Goal: Task Accomplishment & Management: Use online tool/utility

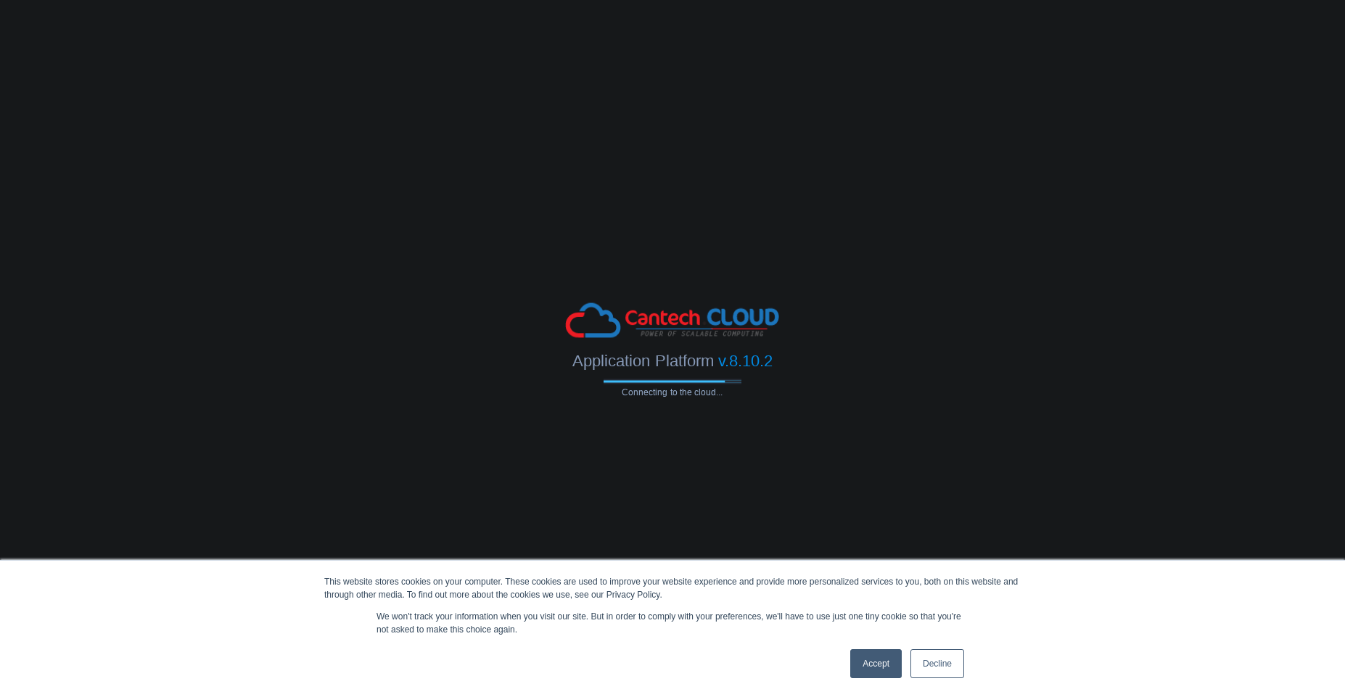
click at [866, 666] on link "Accept" at bounding box center [876, 663] width 52 height 29
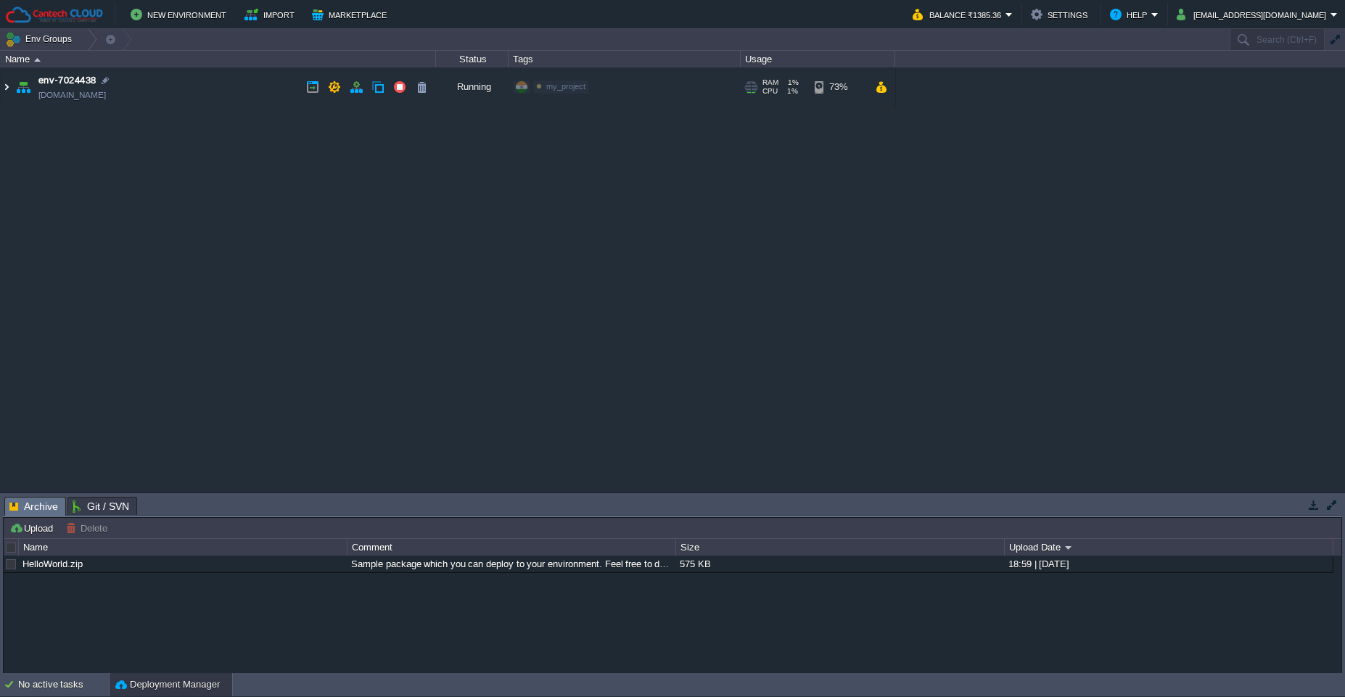
click at [4, 89] on img at bounding box center [7, 86] width 12 height 39
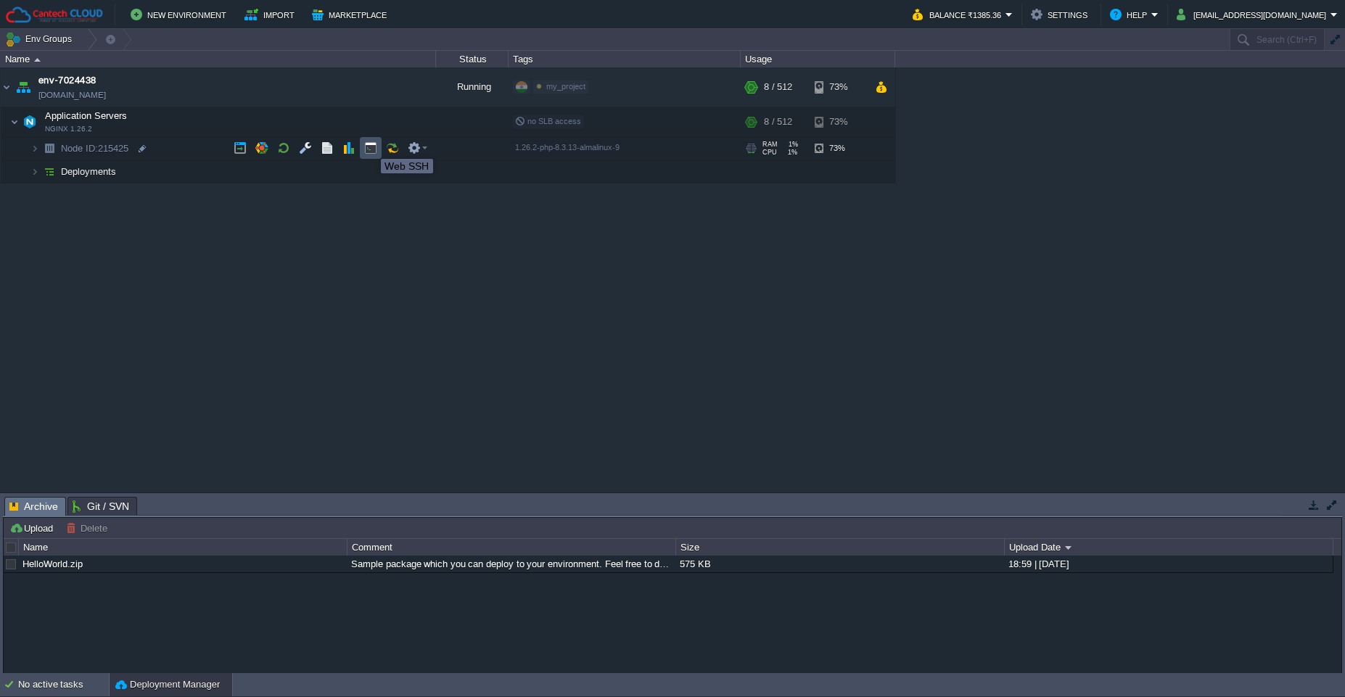
click at [370, 146] on button "button" at bounding box center [370, 147] width 13 height 13
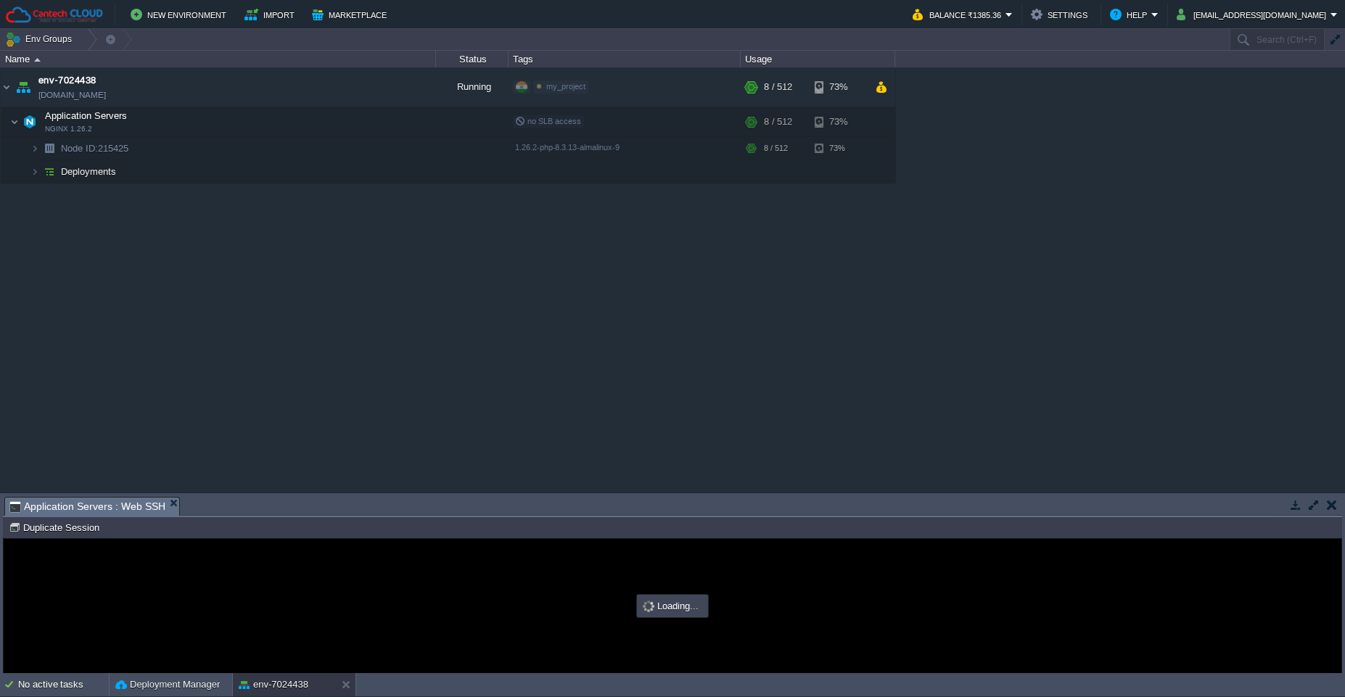
type input "#000000"
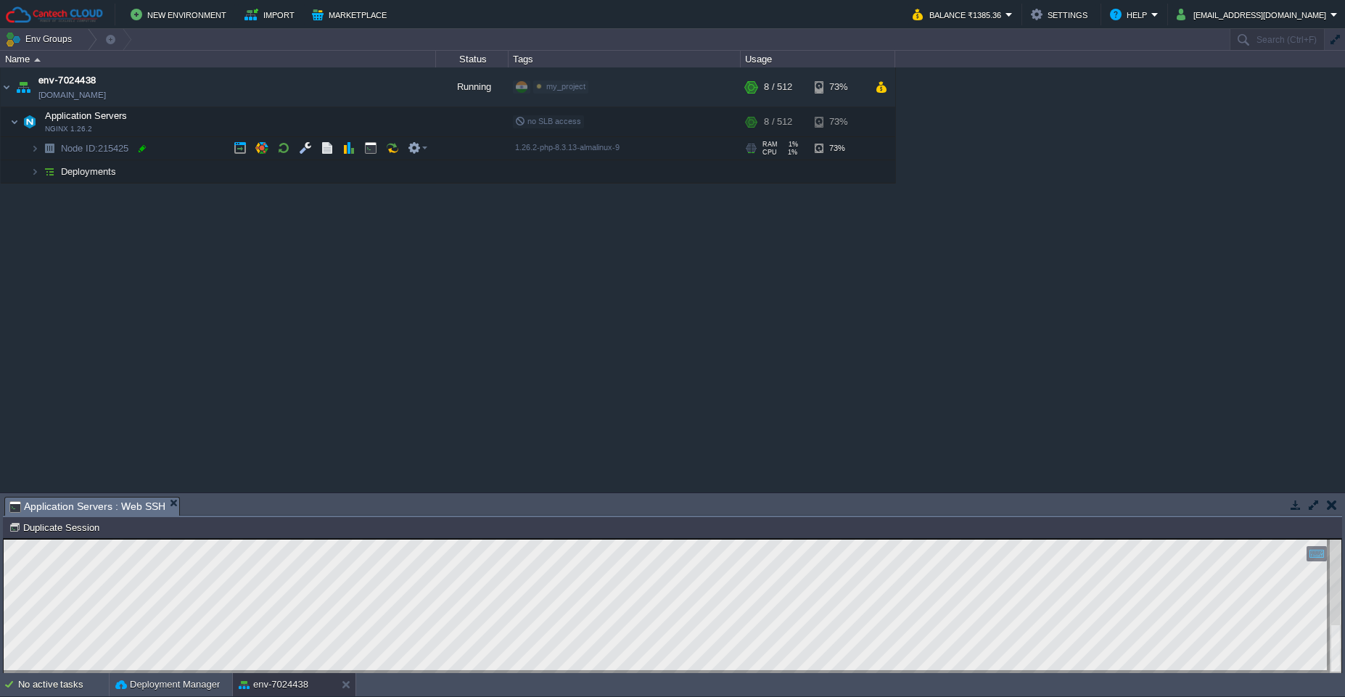
click at [141, 147] on div at bounding box center [142, 148] width 13 height 13
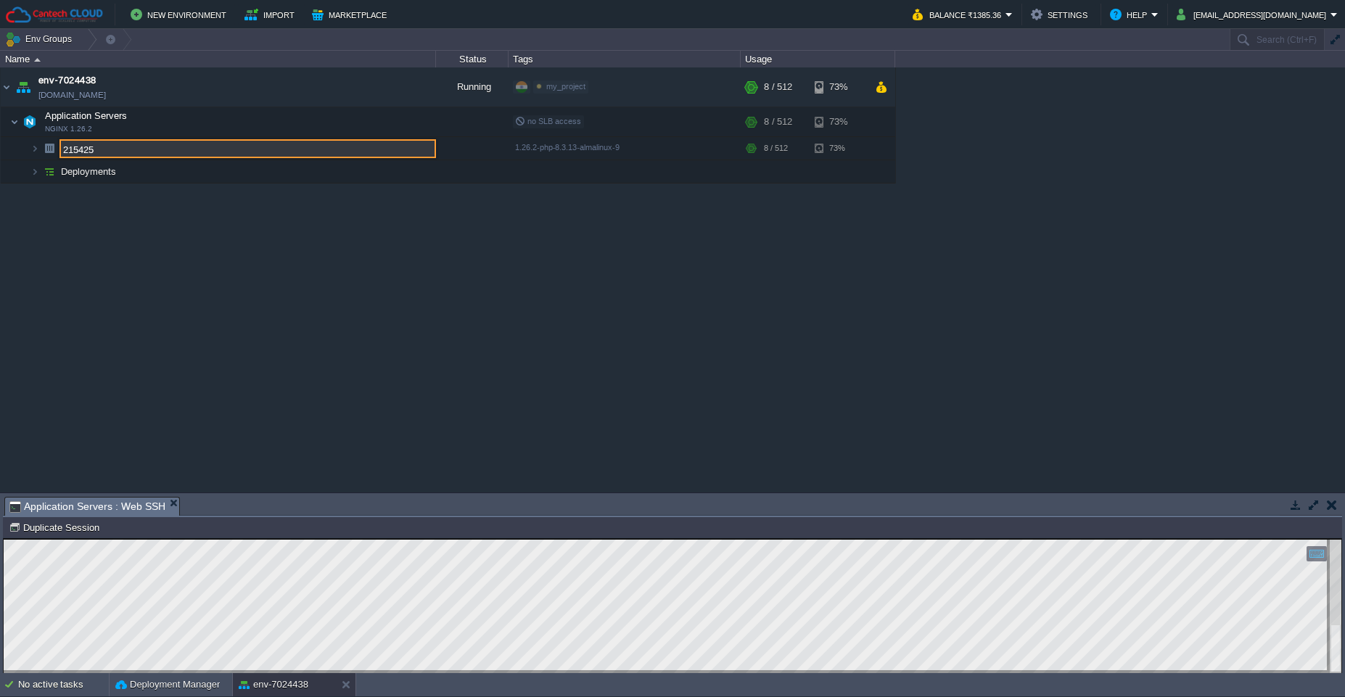
click at [111, 152] on input "215425" at bounding box center [247, 148] width 377 height 19
drag, startPoint x: 111, startPoint y: 152, endPoint x: 48, endPoint y: 153, distance: 63.1
click at [48, 153] on div "env-7024438 [DOMAIN_NAME] Running my_project Edit RAM 1% CPU 1% 8 / 512 73% App…" at bounding box center [672, 279] width 1345 height 425
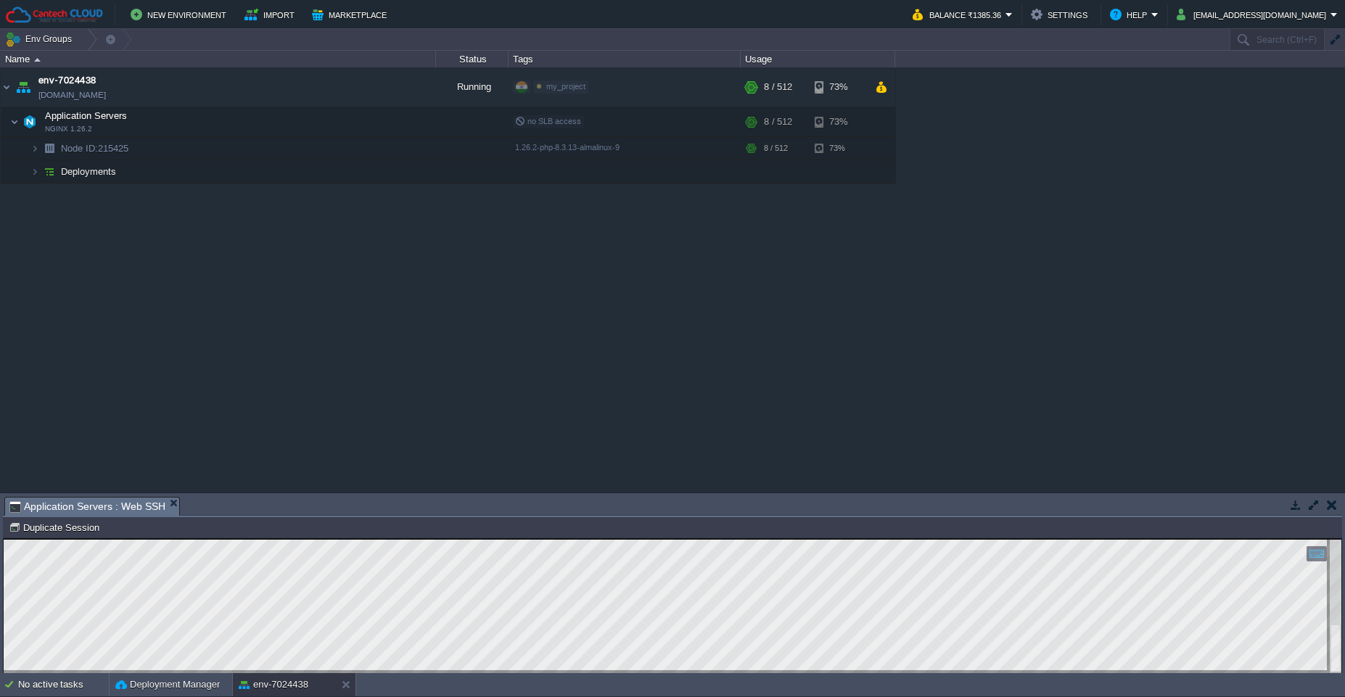
click at [1038, 203] on div "env-7024438 [DOMAIN_NAME] Running my_project Edit RAM 1% CPU 1% 8 / 512 73% App…" at bounding box center [672, 279] width 1345 height 425
click at [234, 150] on button "button" at bounding box center [240, 147] width 13 height 13
click at [32, 149] on img at bounding box center [34, 148] width 9 height 22
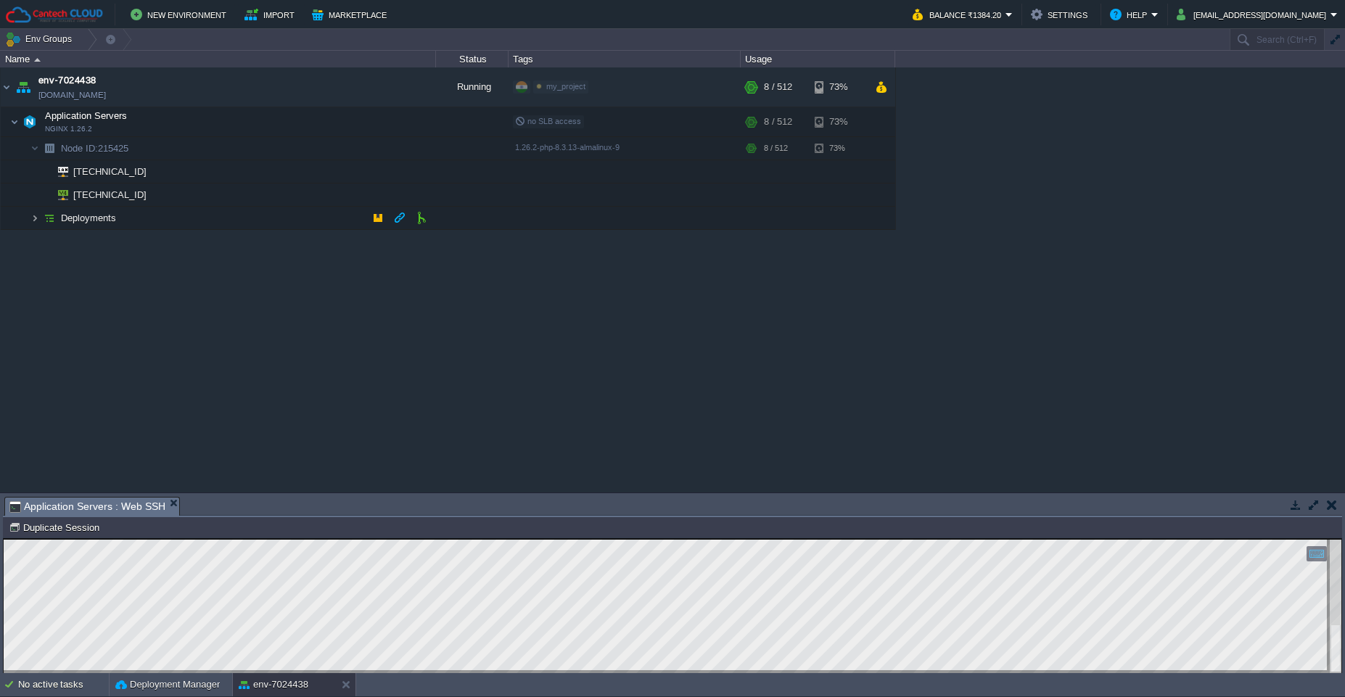
click at [36, 219] on img at bounding box center [34, 218] width 9 height 22
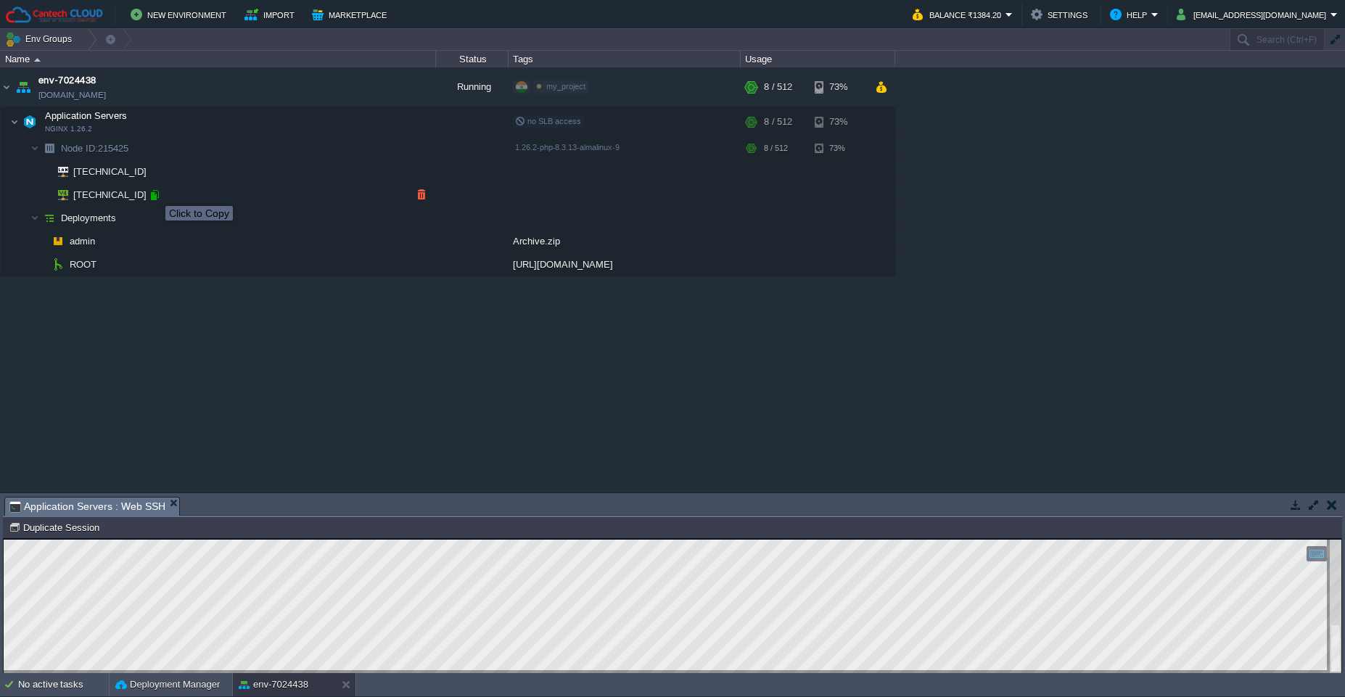
click at [154, 196] on div at bounding box center [154, 195] width 13 height 13
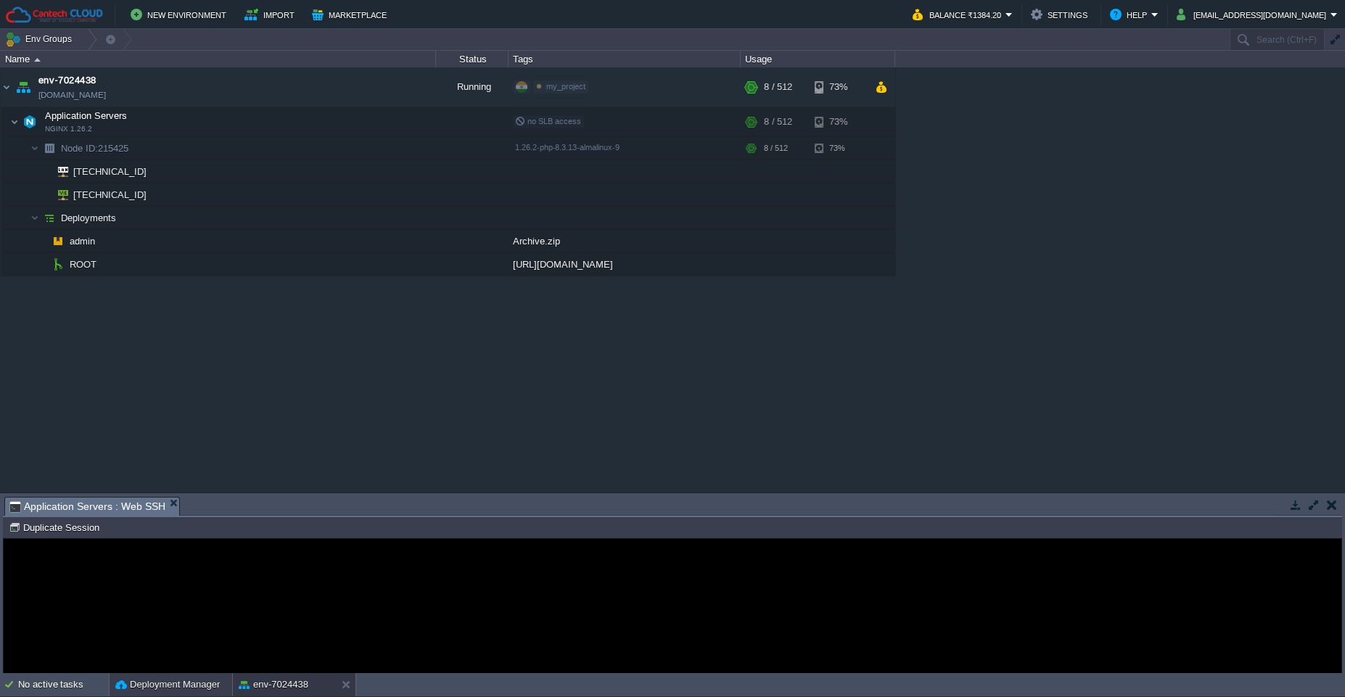
click at [182, 689] on button "Deployment Manager" at bounding box center [167, 685] width 104 height 15
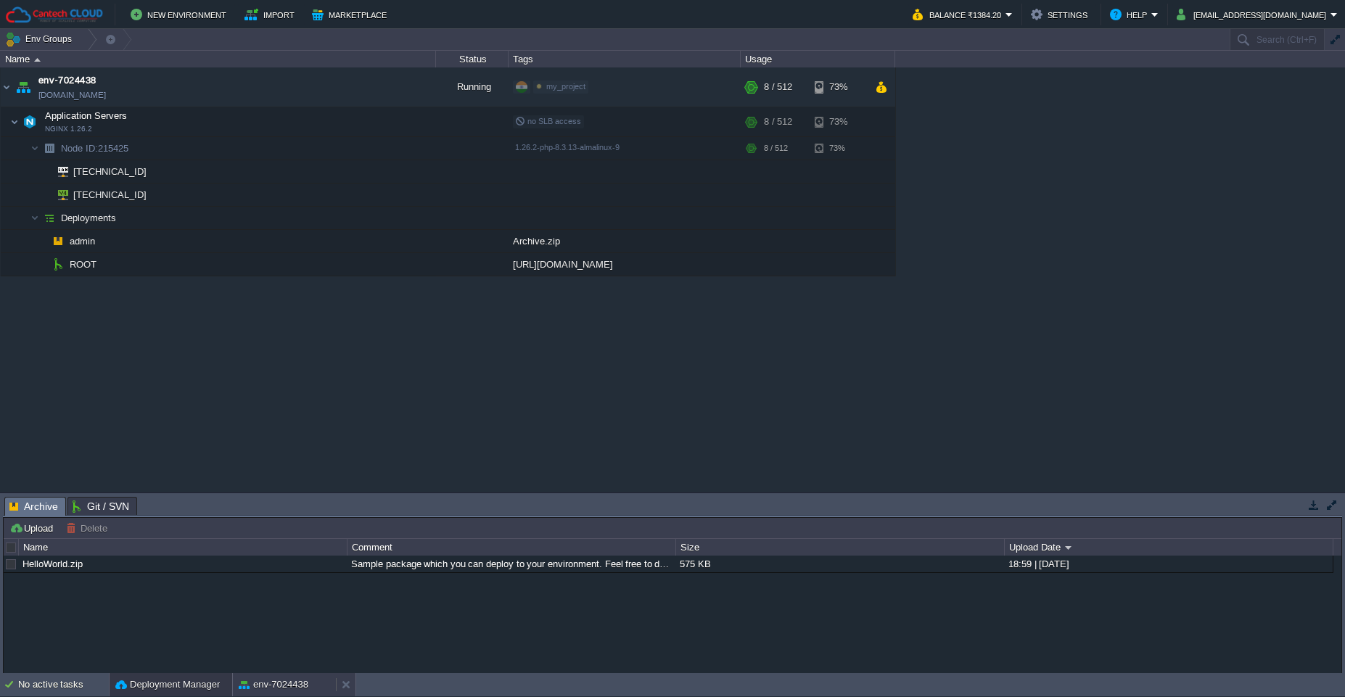
click at [266, 694] on div "env-7024438" at bounding box center [284, 684] width 103 height 23
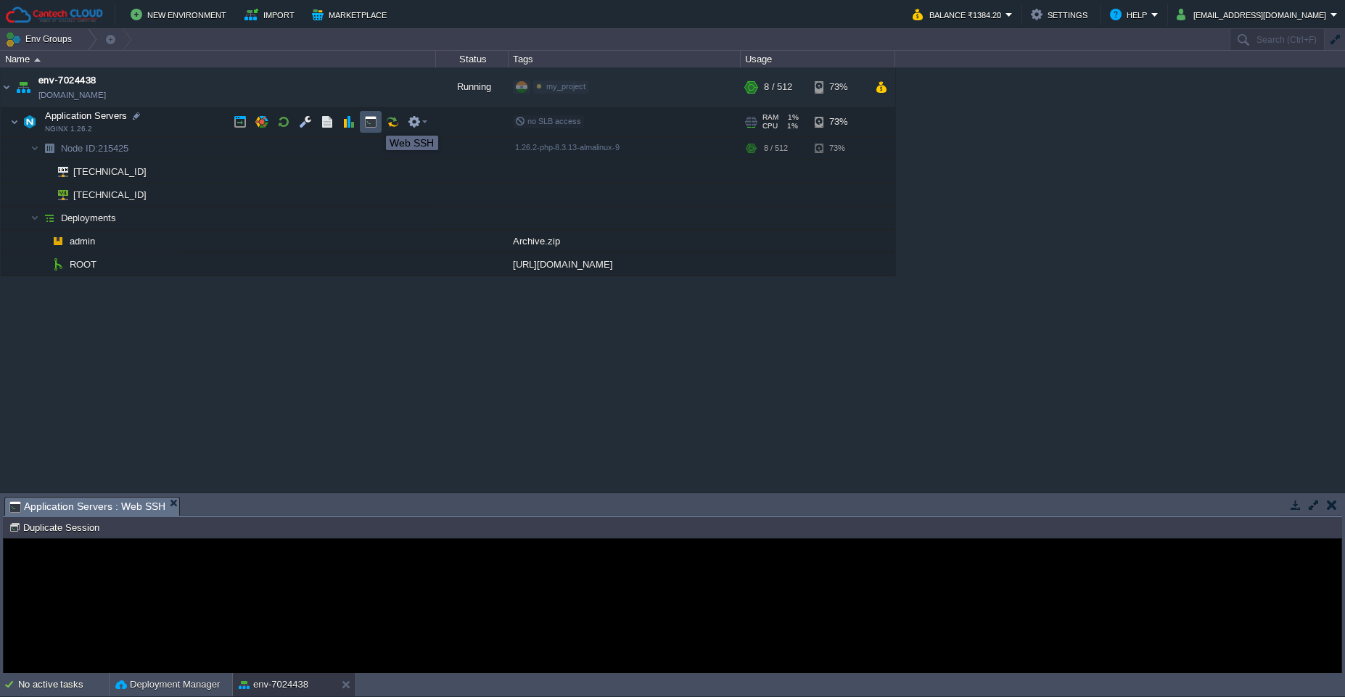
click at [375, 123] on button "button" at bounding box center [370, 121] width 13 height 13
click at [369, 123] on button "button" at bounding box center [370, 121] width 13 height 13
click at [284, 688] on button "env-7024438" at bounding box center [274, 685] width 70 height 15
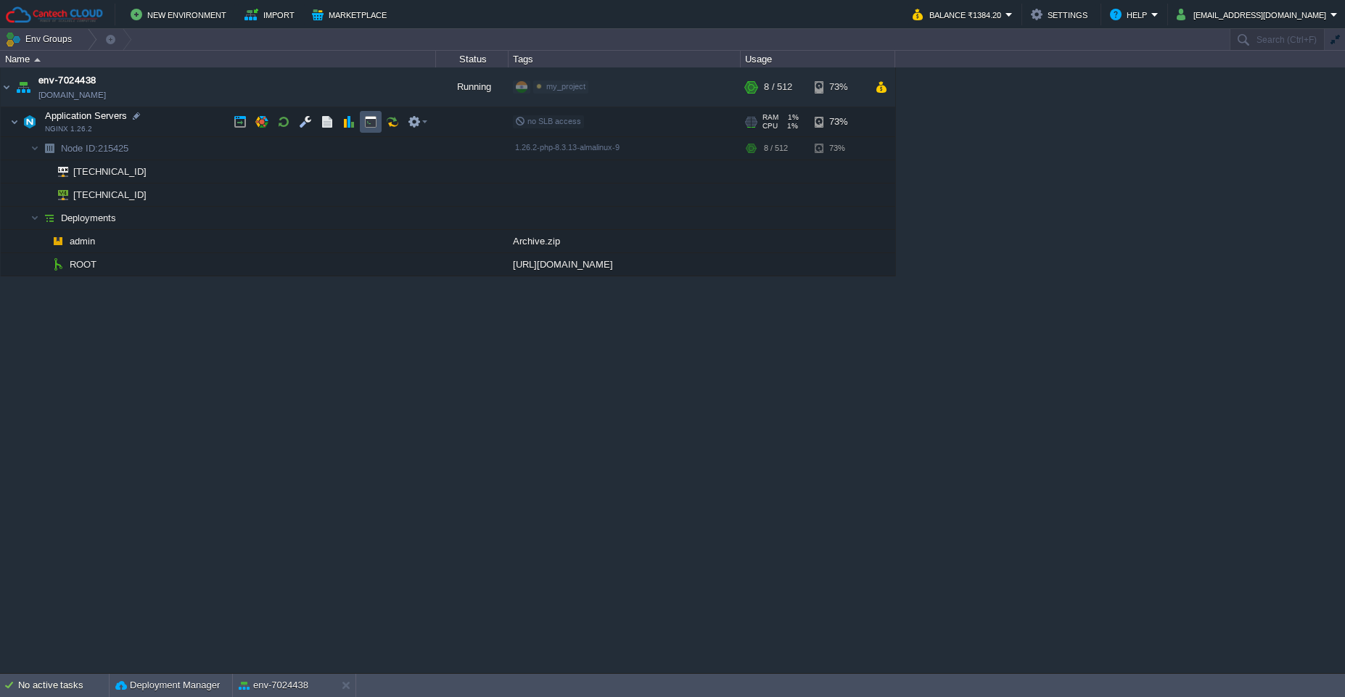
click at [367, 128] on button "button" at bounding box center [370, 121] width 13 height 13
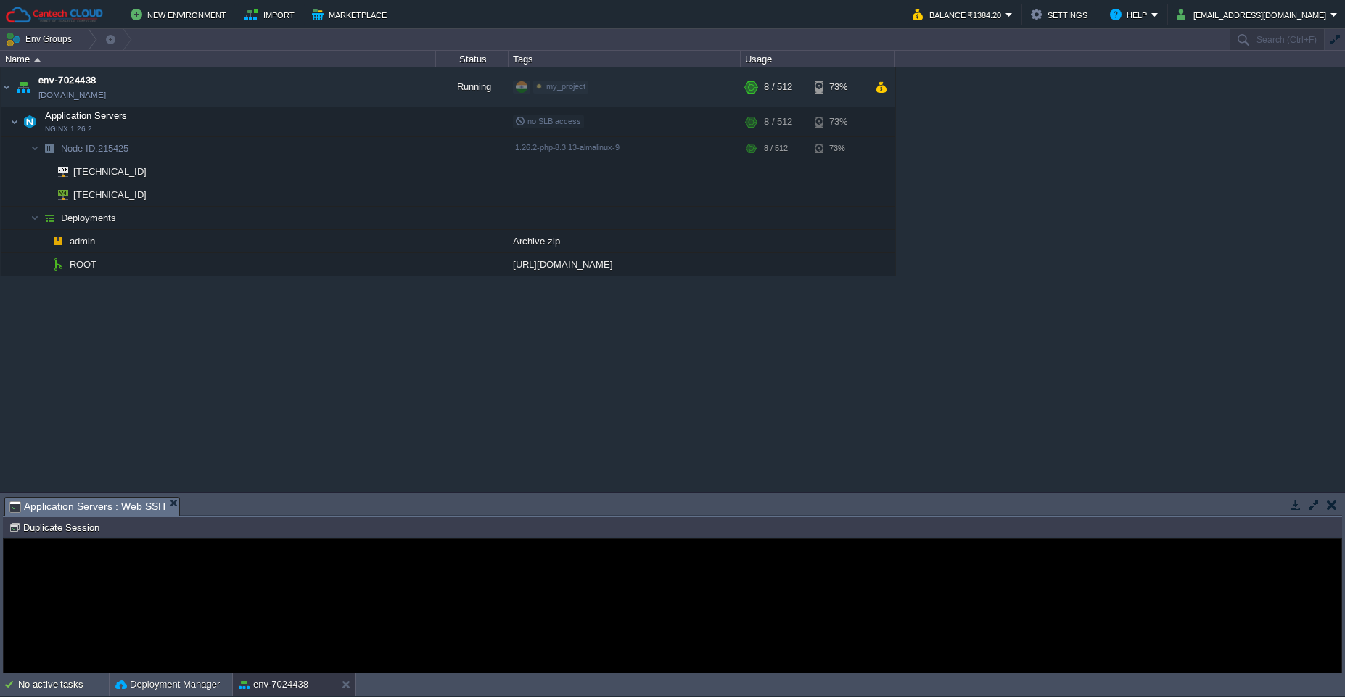
click at [1333, 509] on button "button" at bounding box center [1332, 504] width 10 height 13
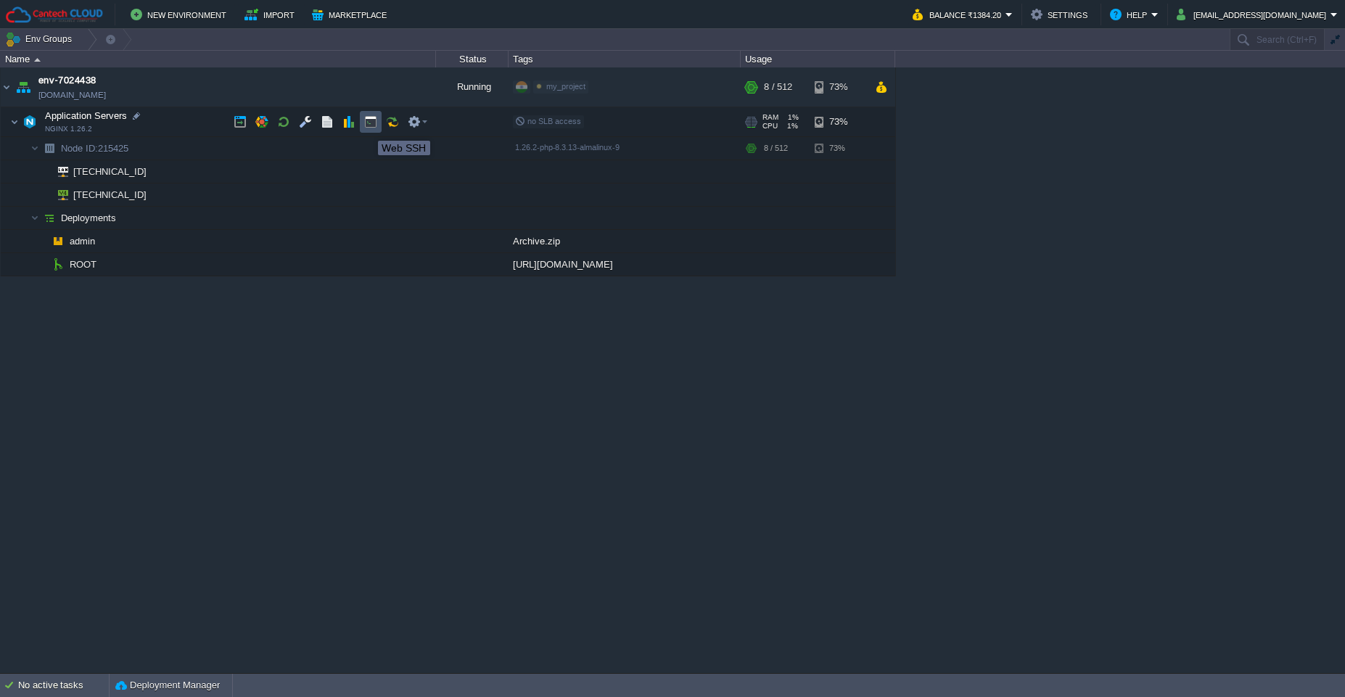
click at [367, 128] on button "button" at bounding box center [370, 121] width 13 height 13
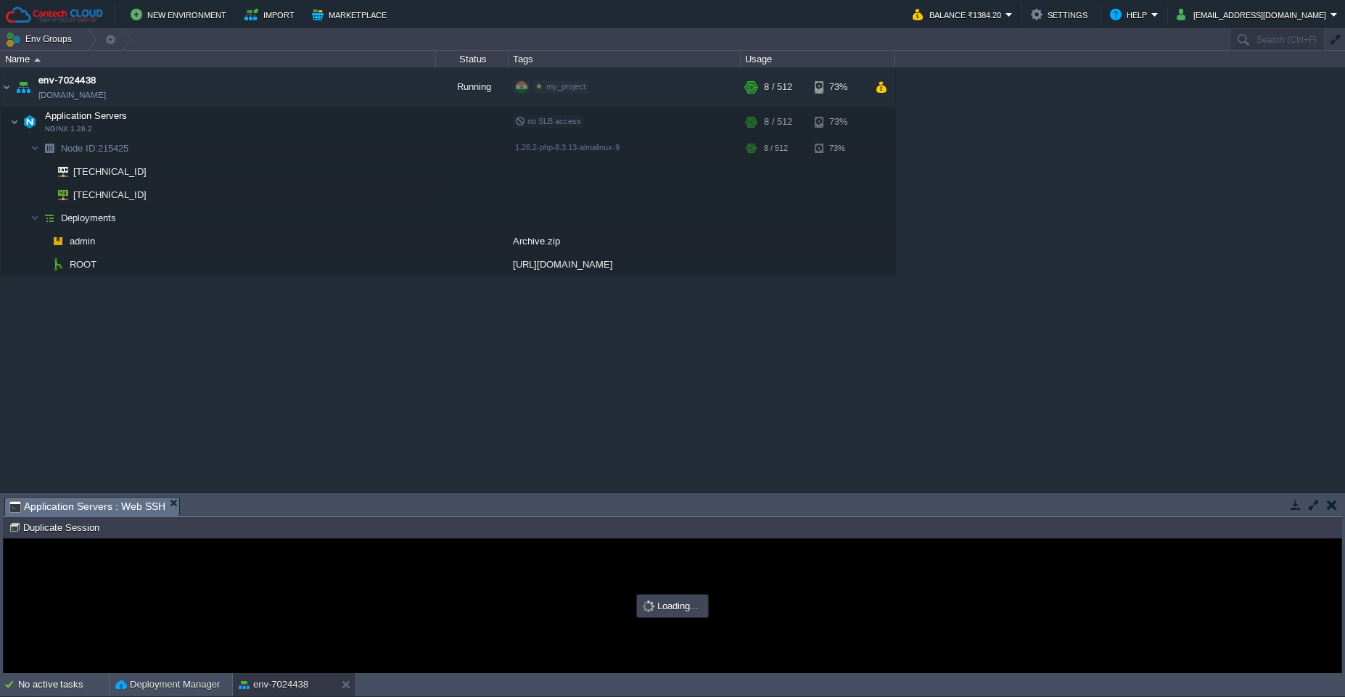
type input "#000000"
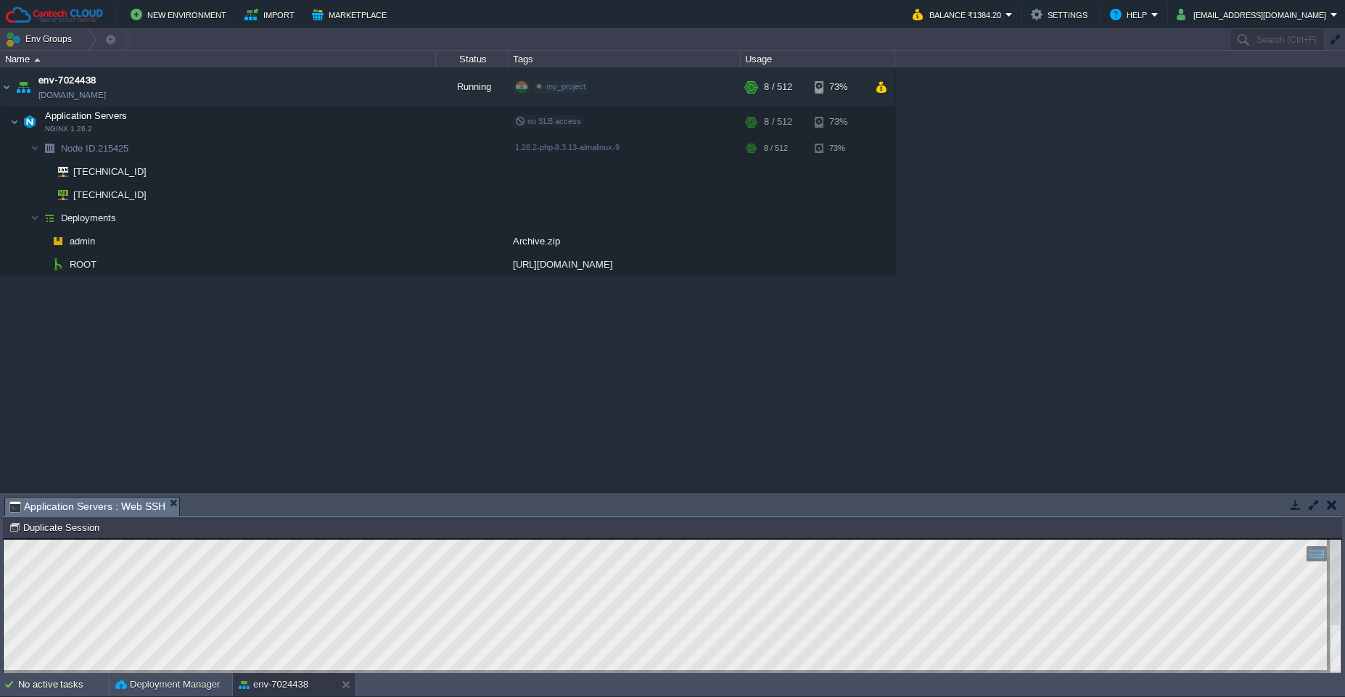
click at [1318, 510] on button "button" at bounding box center [1313, 504] width 13 height 13
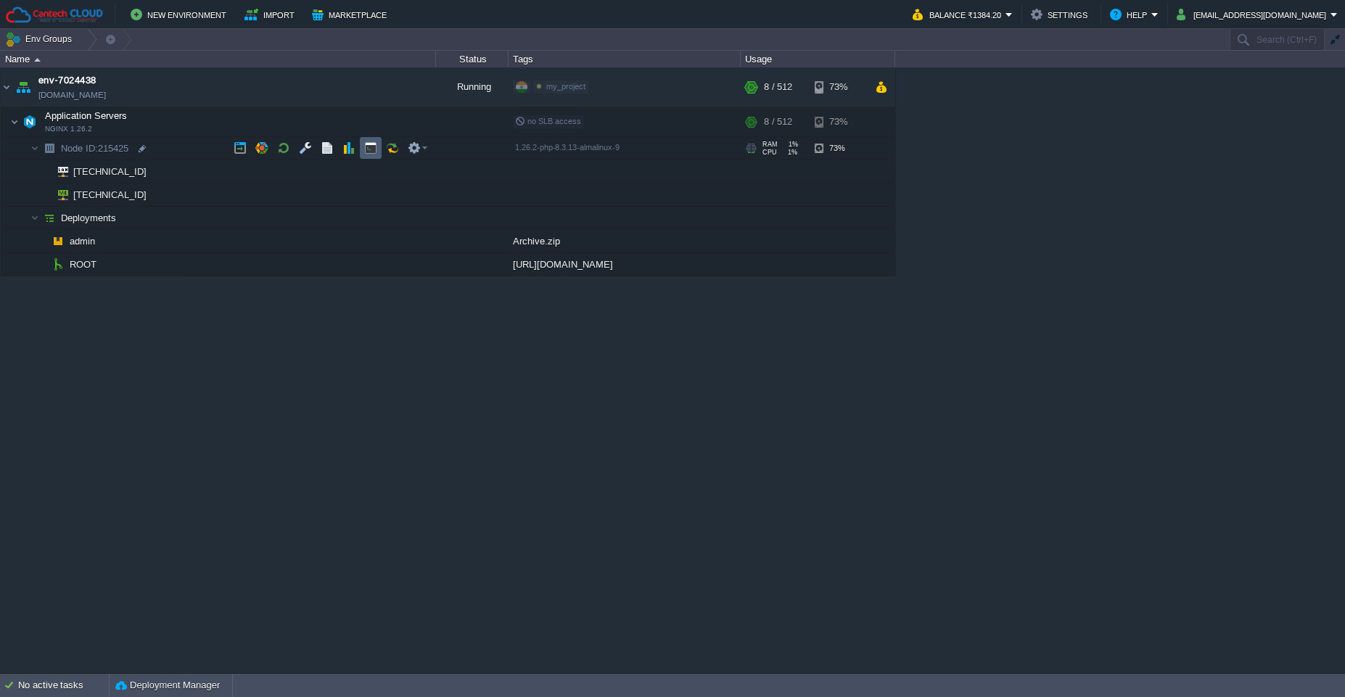
click at [366, 152] on button "button" at bounding box center [370, 147] width 13 height 13
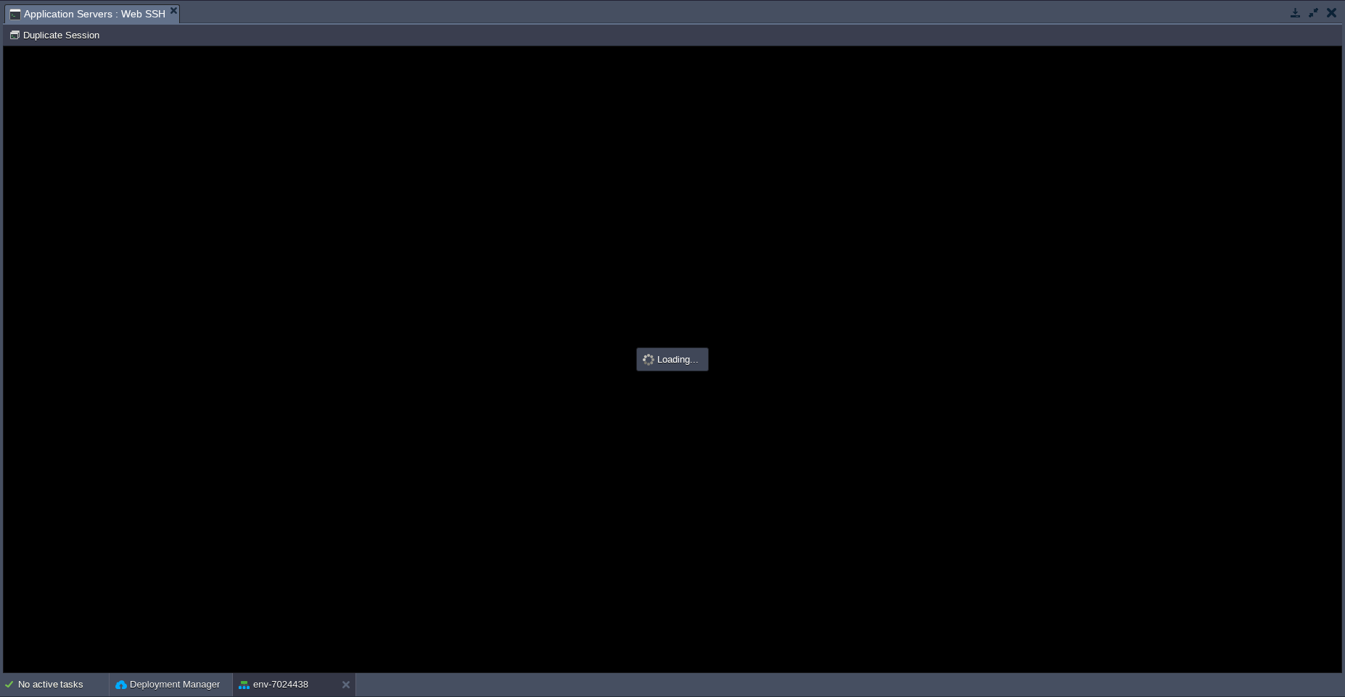
type input "#000000"
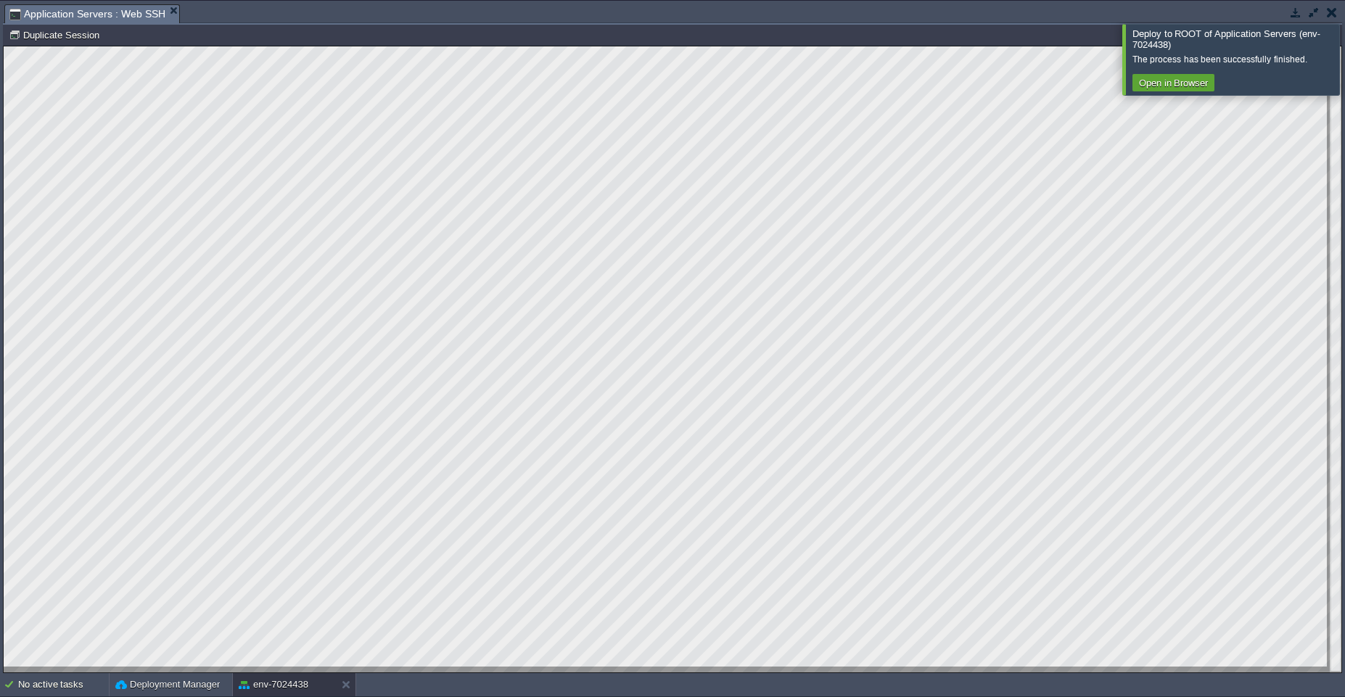
click at [1333, 20] on td at bounding box center [1331, 12] width 18 height 17
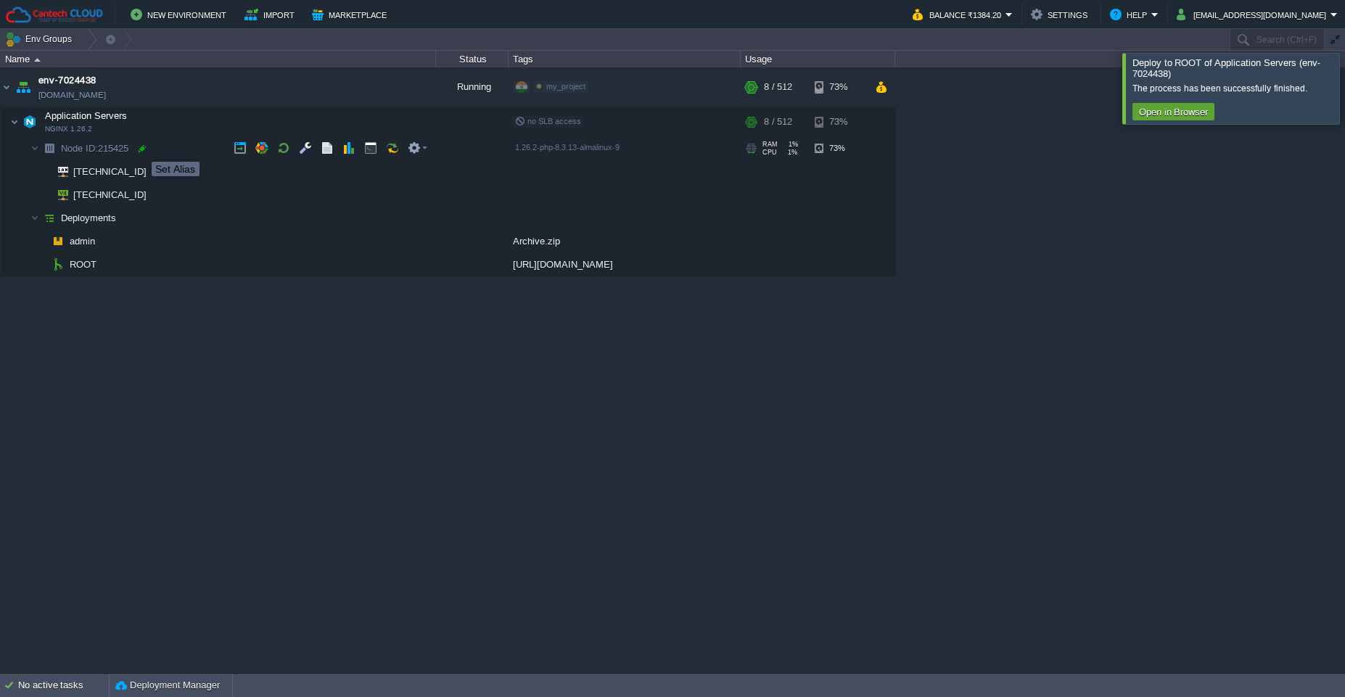
click at [141, 149] on div at bounding box center [142, 148] width 13 height 13
type input "215425"
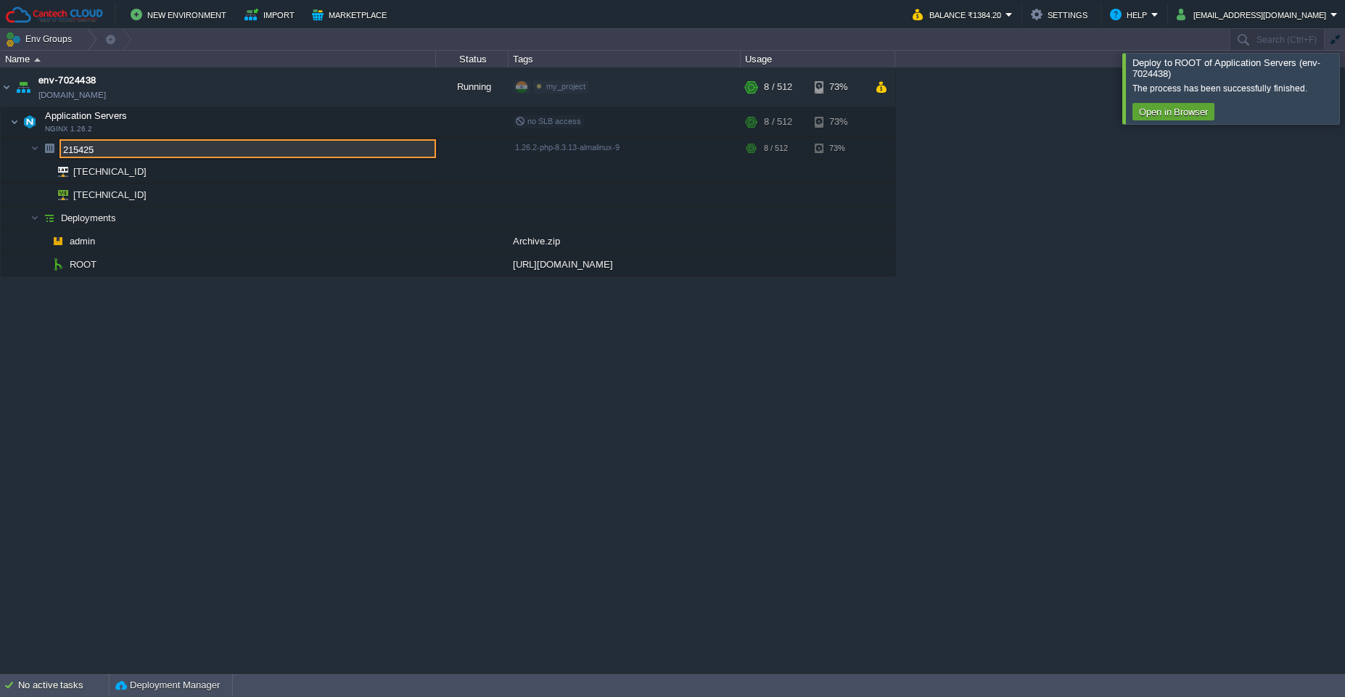
click at [121, 151] on input "215425" at bounding box center [247, 148] width 377 height 19
drag, startPoint x: 128, startPoint y: 151, endPoint x: 59, endPoint y: 150, distance: 69.6
click at [59, 150] on div "env-7024438 [DOMAIN_NAME] Running my_project Edit RAM 1% CPU 1% 8 / 512 73% App…" at bounding box center [672, 370] width 1345 height 606
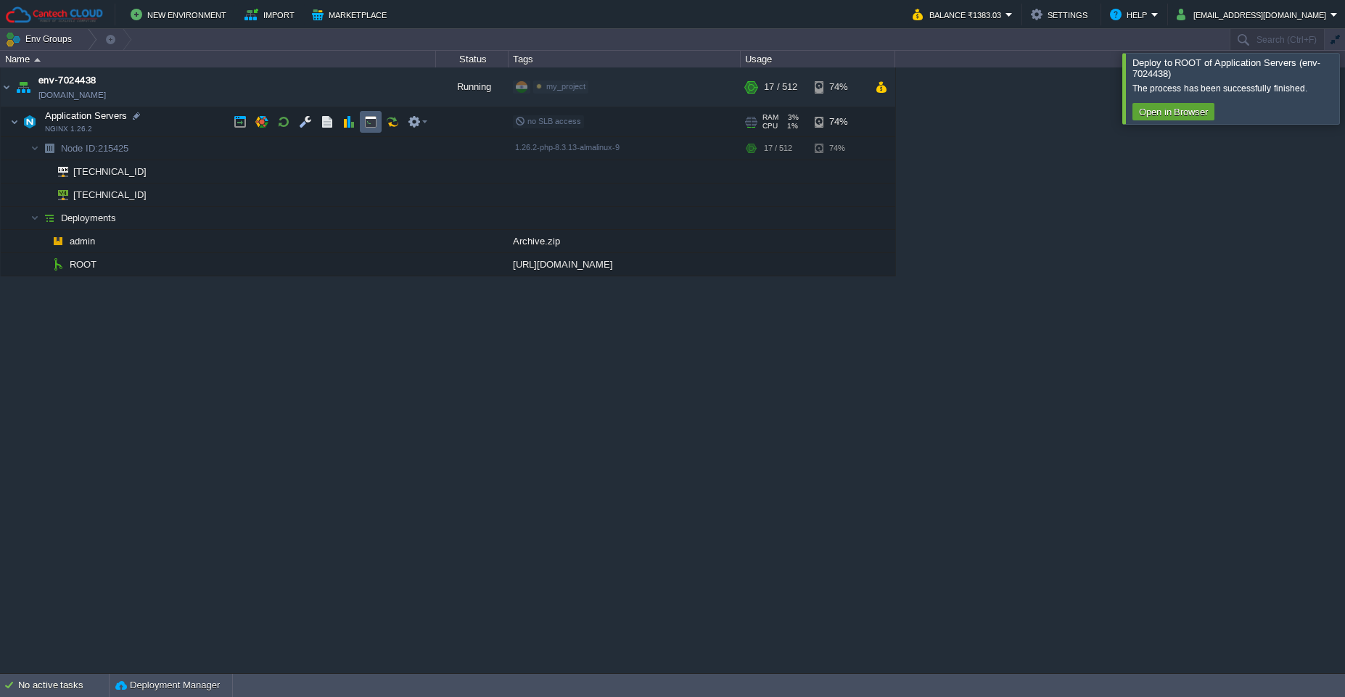
click at [369, 129] on td at bounding box center [371, 122] width 22 height 22
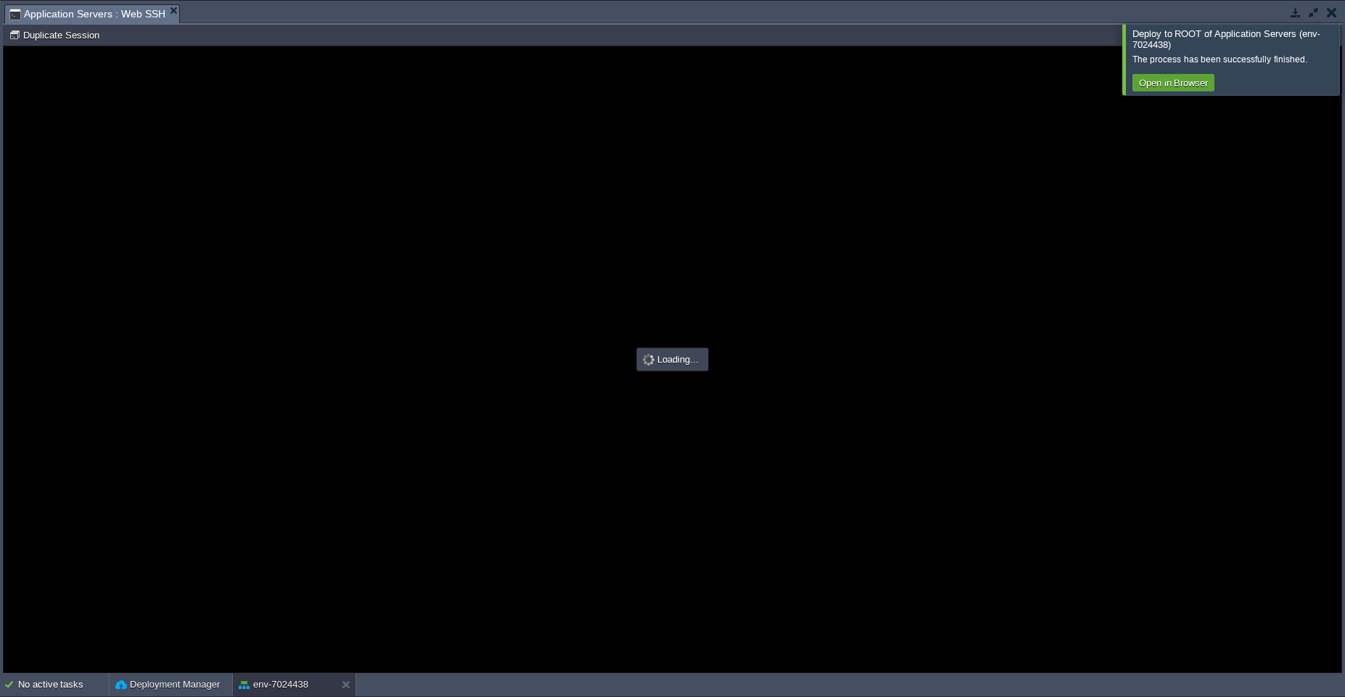
type input "#000000"
